Goal: Task Accomplishment & Management: Manage account settings

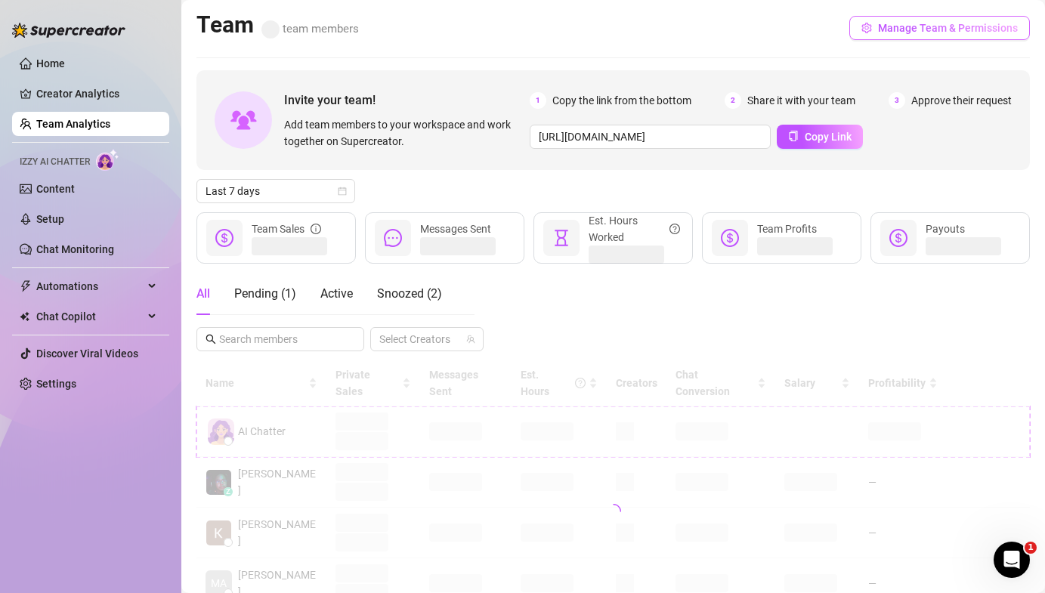
click at [910, 22] on span "Manage Team & Permissions" at bounding box center [948, 28] width 140 height 12
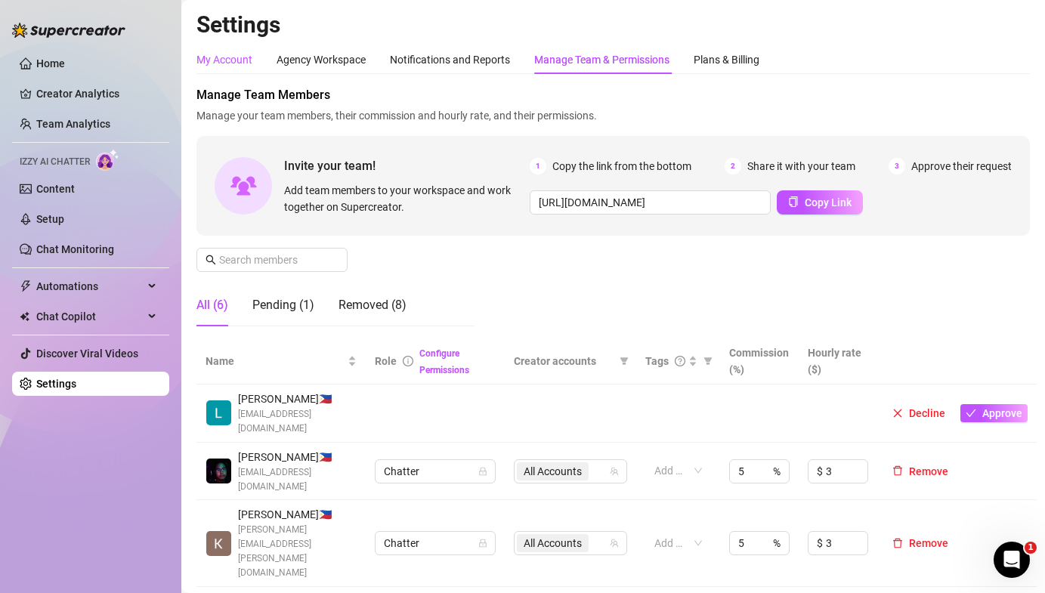
click at [214, 58] on div "My Account" at bounding box center [224, 59] width 56 height 17
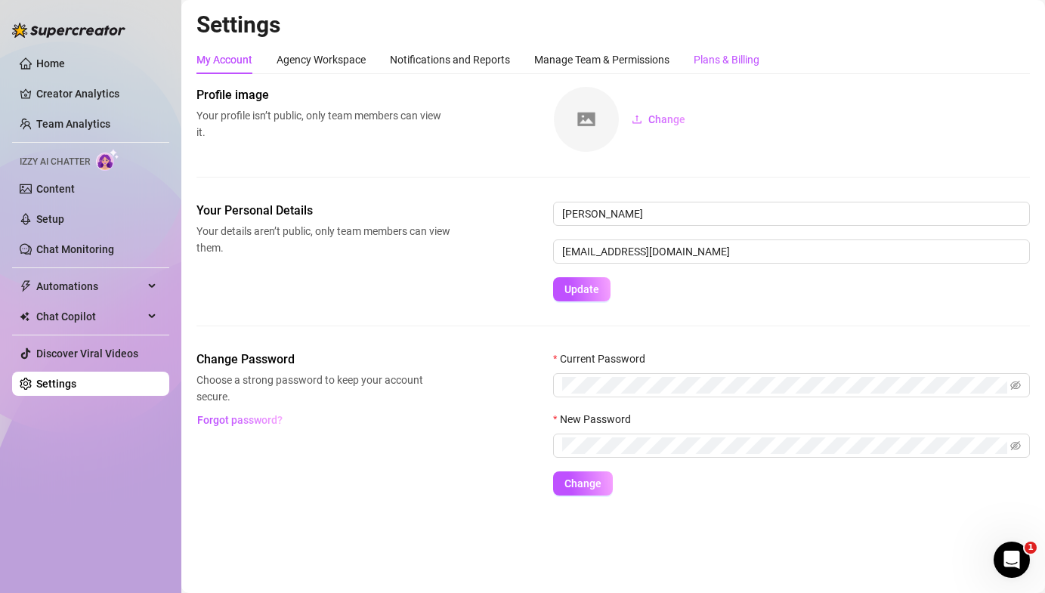
click at [712, 54] on div "Plans & Billing" at bounding box center [727, 59] width 66 height 17
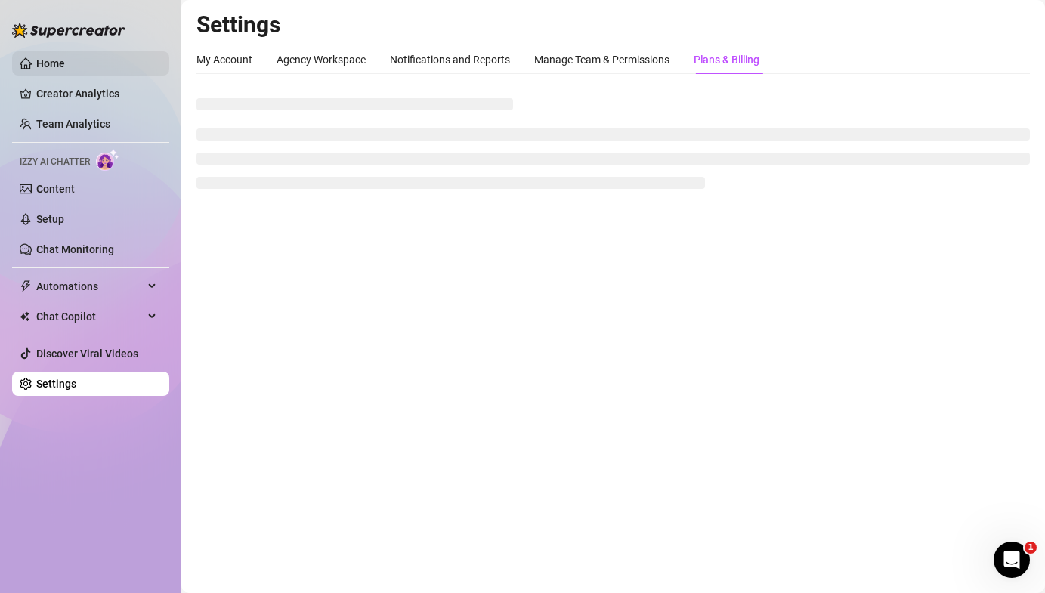
click at [36, 57] on link "Home" at bounding box center [50, 63] width 29 height 12
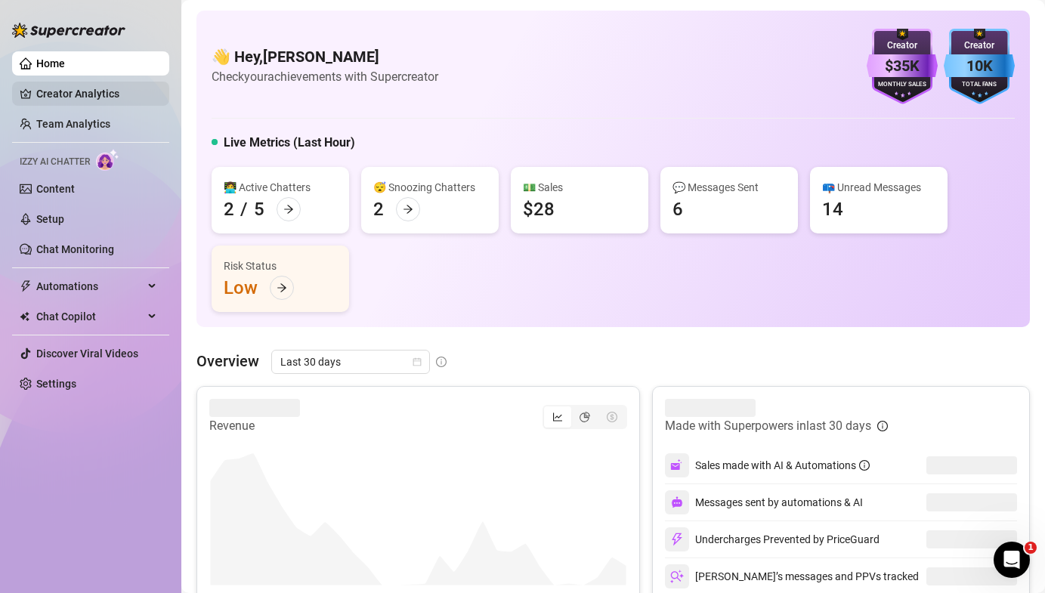
click at [49, 92] on link "Creator Analytics" at bounding box center [96, 94] width 121 height 24
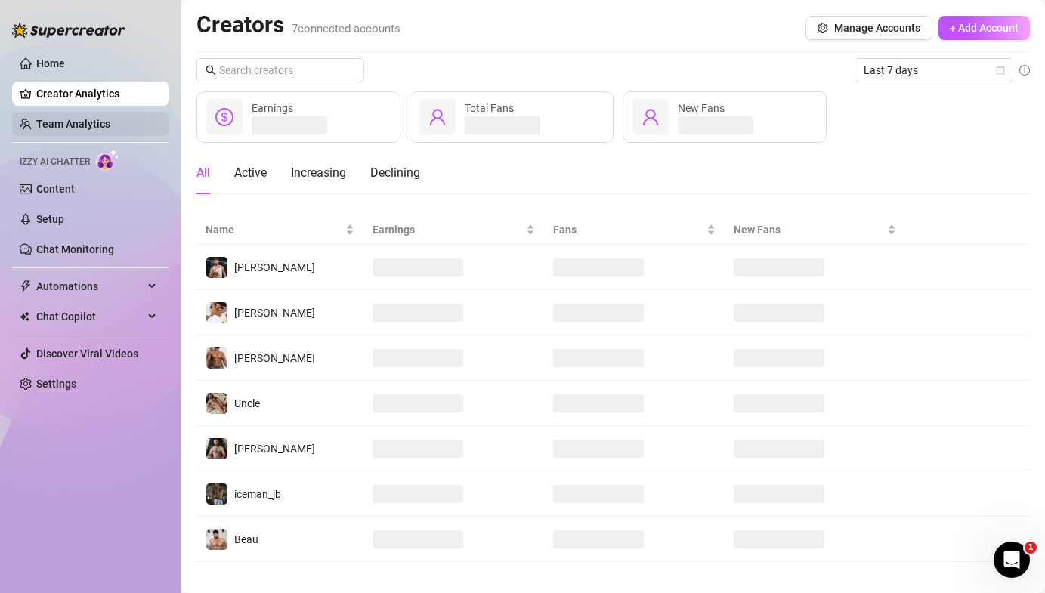
click at [97, 125] on link "Team Analytics" at bounding box center [73, 124] width 74 height 12
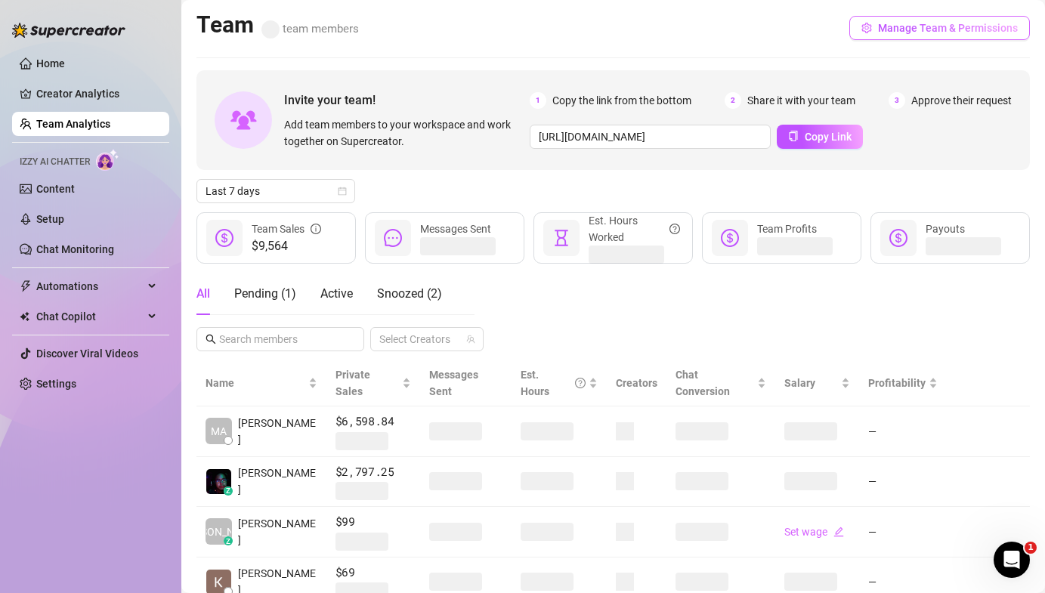
click at [892, 32] on span "Manage Team & Permissions" at bounding box center [948, 28] width 140 height 12
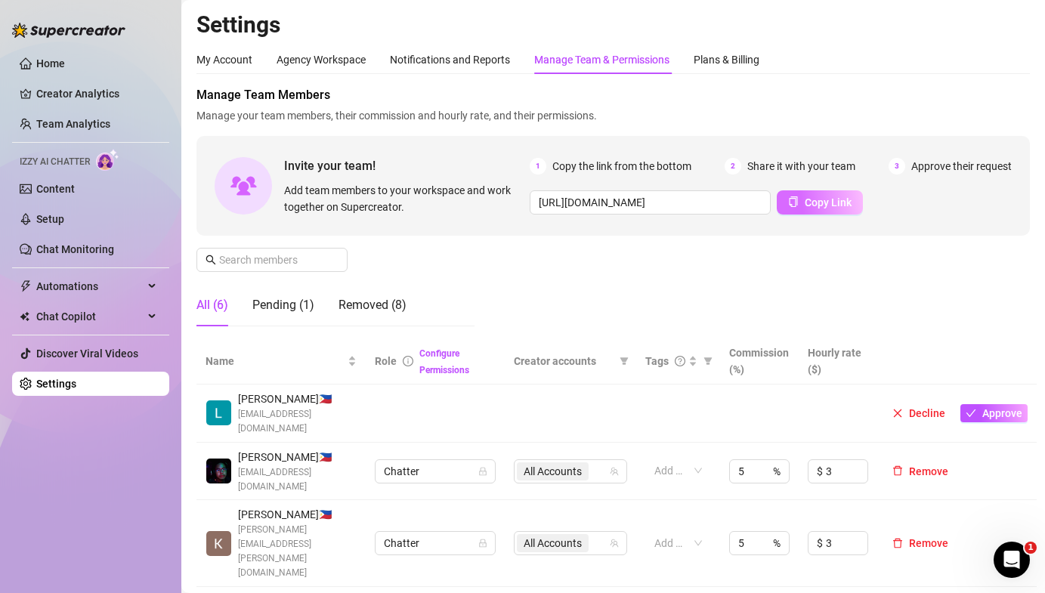
click at [819, 200] on span "Copy Link" at bounding box center [828, 202] width 47 height 12
